Goal: Complete application form

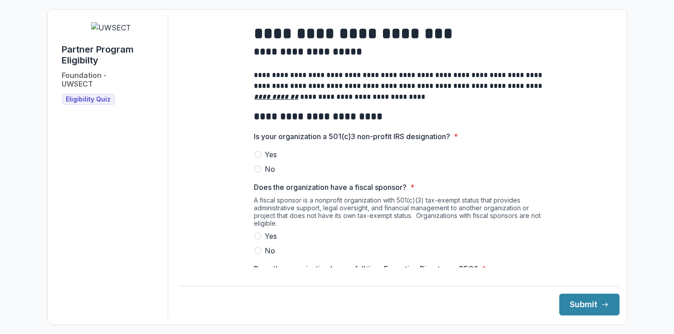
click at [269, 158] on span "Yes" at bounding box center [271, 154] width 12 height 11
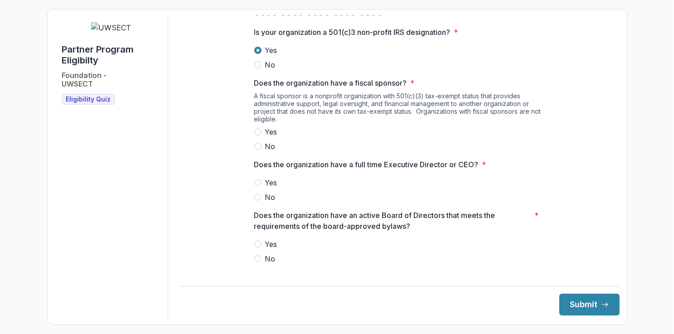
click at [268, 151] on span "No" at bounding box center [270, 146] width 10 height 11
click at [271, 188] on span "Yes" at bounding box center [271, 182] width 12 height 11
drag, startPoint x: 269, startPoint y: 246, endPoint x: 293, endPoint y: 236, distance: 25.6
click at [269, 245] on div "Does the organization have an active Board of Directors that meets the requirem…" at bounding box center [399, 237] width 290 height 54
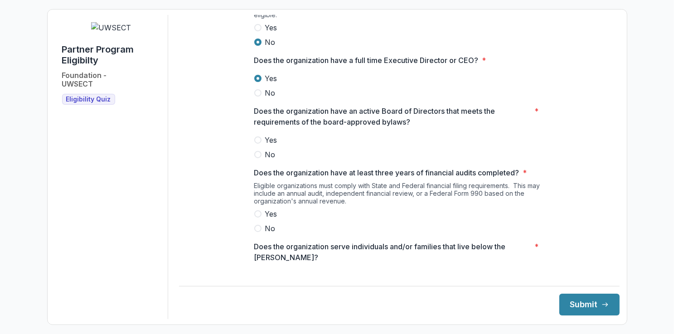
click at [271, 143] on span "Yes" at bounding box center [271, 140] width 12 height 11
click at [270, 217] on span "Yes" at bounding box center [271, 213] width 12 height 11
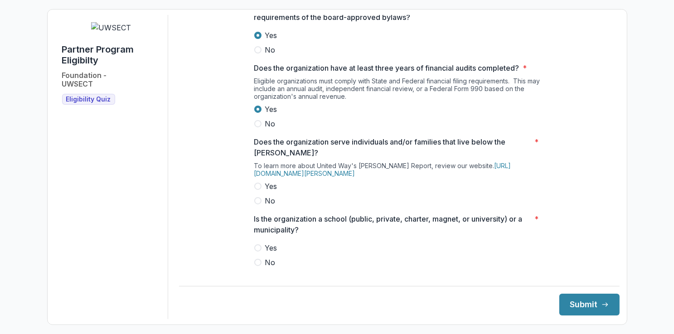
click at [269, 189] on span "Yes" at bounding box center [271, 186] width 12 height 11
click at [269, 265] on span "No" at bounding box center [270, 262] width 10 height 11
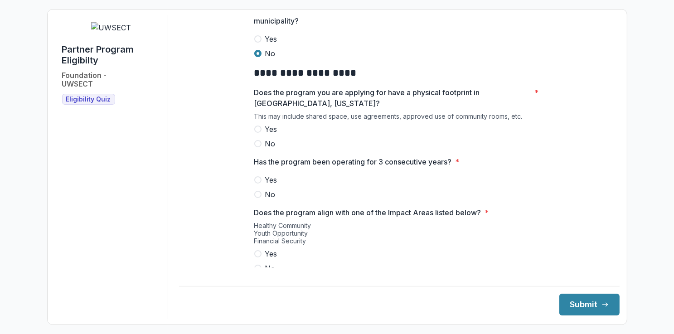
click at [269, 133] on span "Yes" at bounding box center [271, 129] width 12 height 11
click at [272, 185] on span "Yes" at bounding box center [271, 179] width 12 height 11
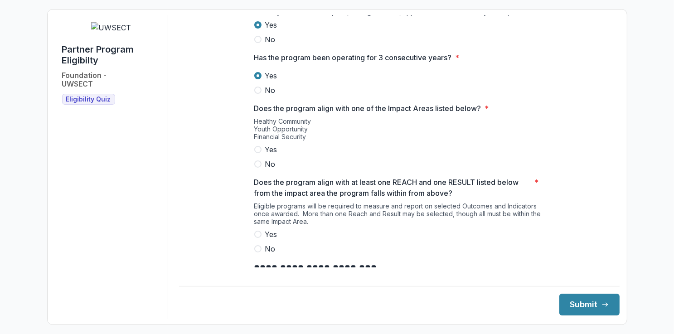
click at [270, 154] on span "Yes" at bounding box center [271, 149] width 12 height 11
click at [270, 236] on span "Yes" at bounding box center [271, 234] width 12 height 11
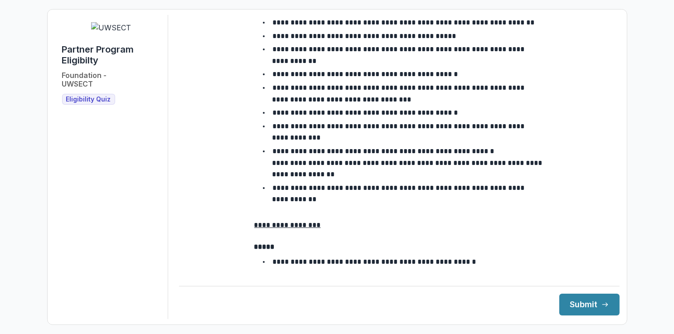
scroll to position [1566, 0]
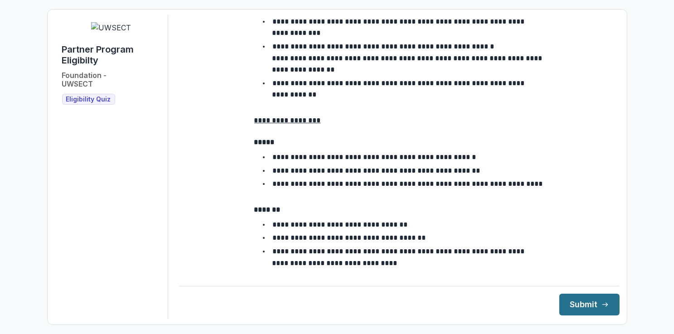
click at [575, 307] on button "Submit" at bounding box center [589, 305] width 60 height 22
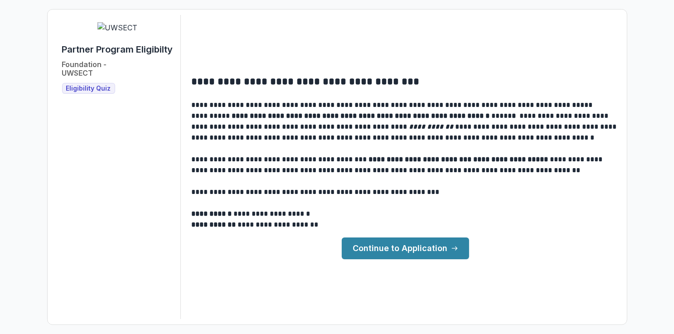
click at [379, 247] on link "Continue to Application" at bounding box center [405, 248] width 127 height 22
